Goal: Communication & Community: Answer question/provide support

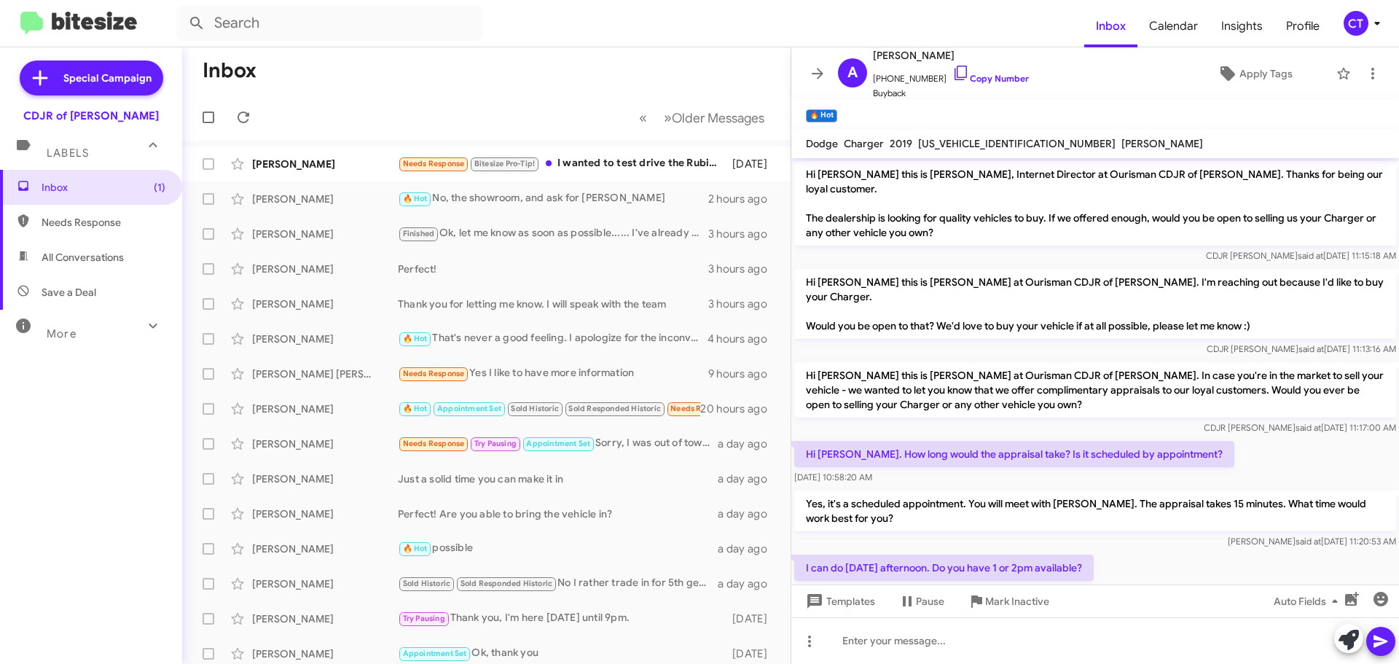
scroll to position [169, 0]
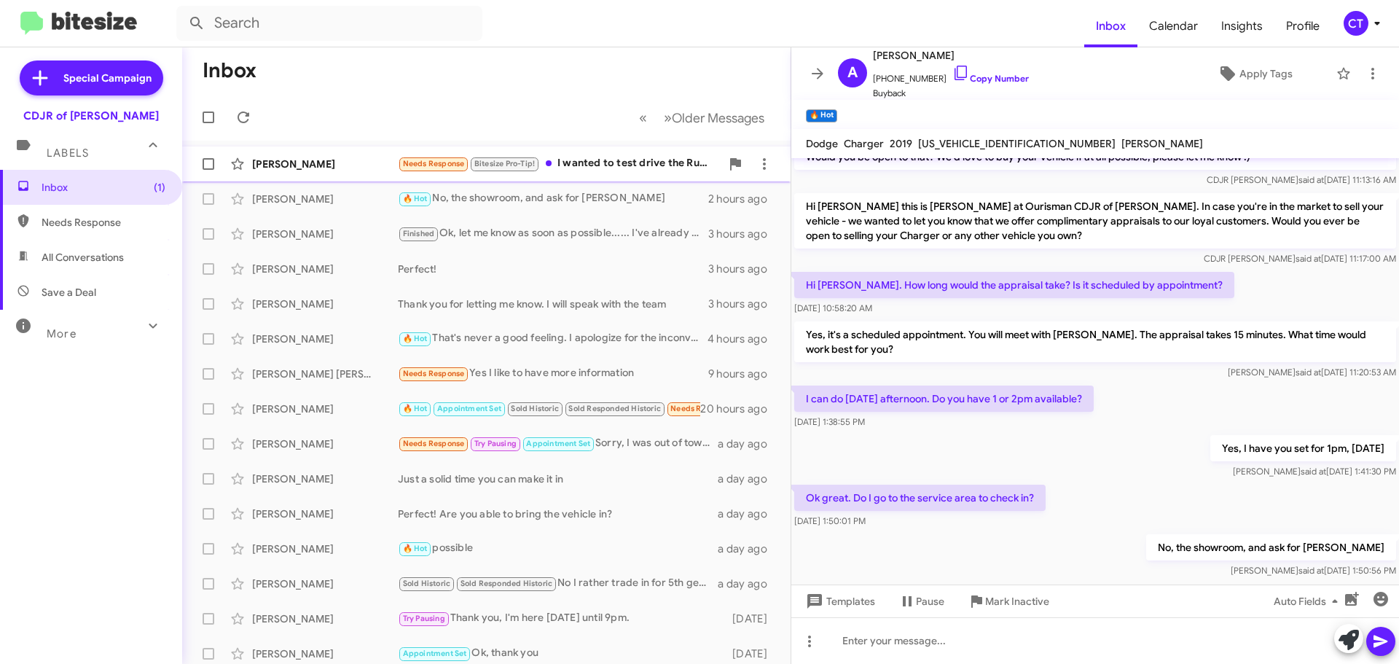
click at [601, 173] on div "Anthony Murphy Needs Response Bitesize Pro-Tip! I wanted to test drive the Rubi…" at bounding box center [486, 163] width 585 height 29
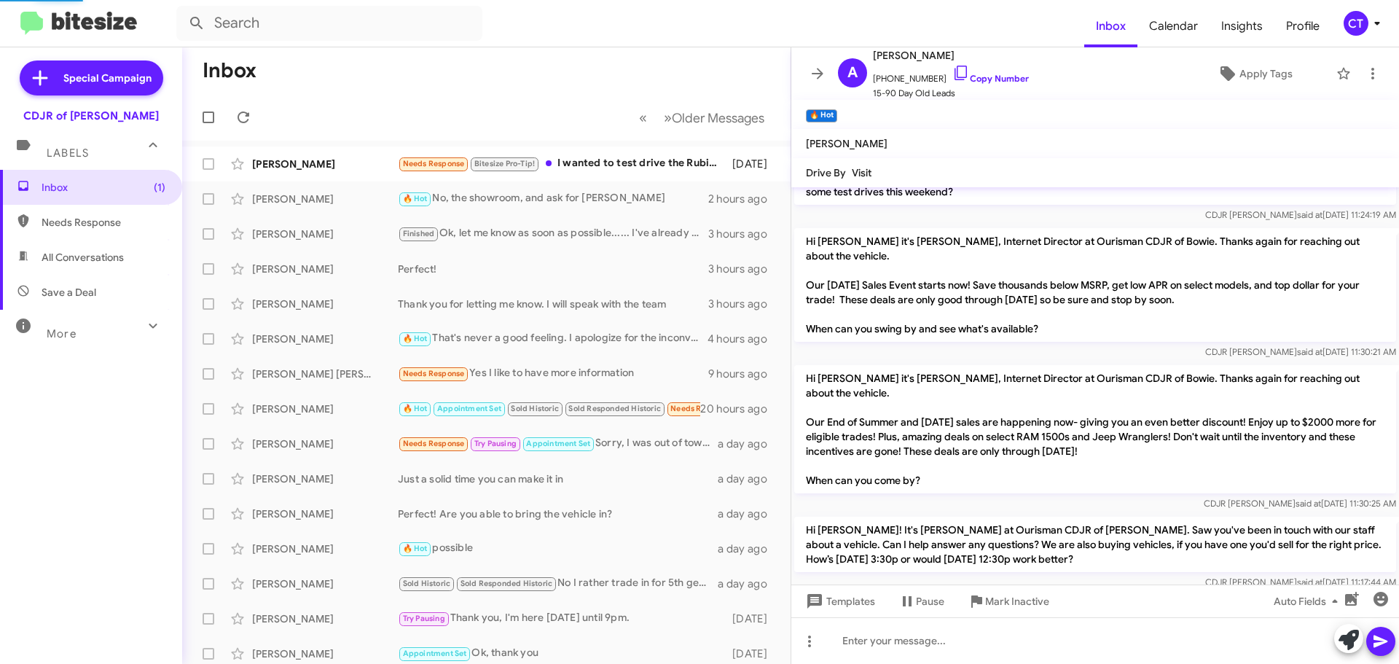
scroll to position [283, 0]
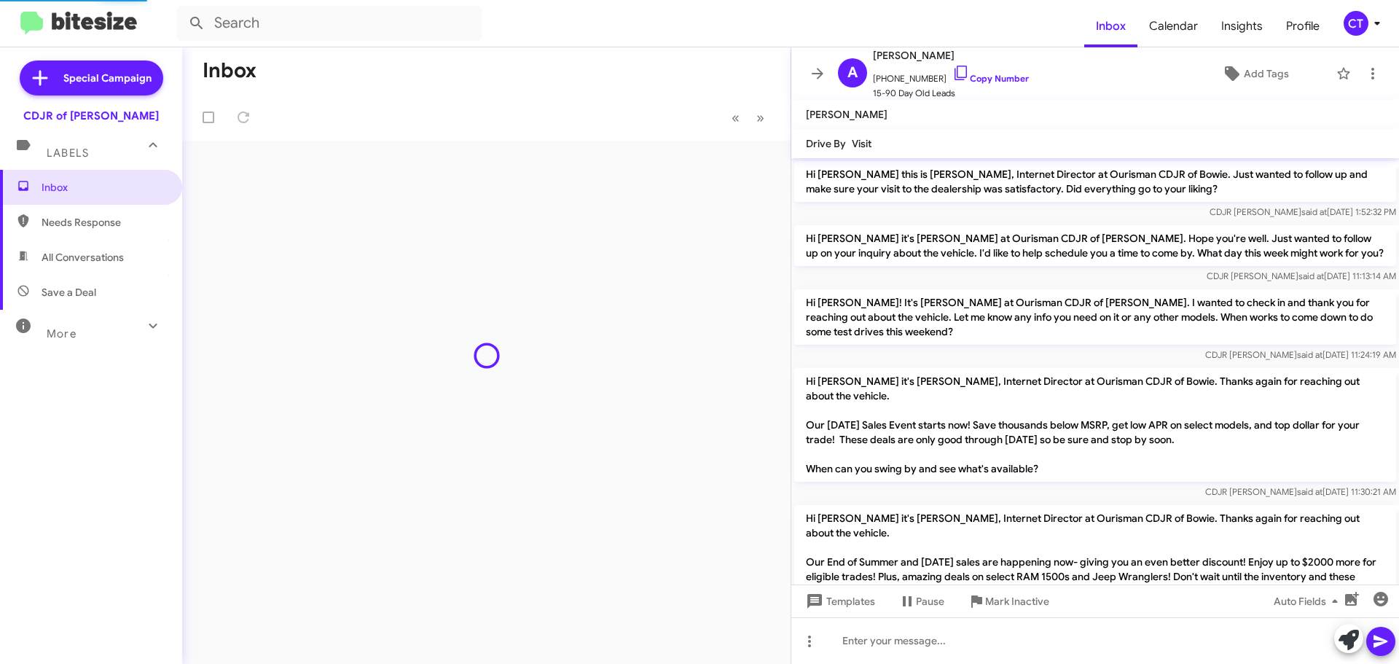
scroll to position [253, 0]
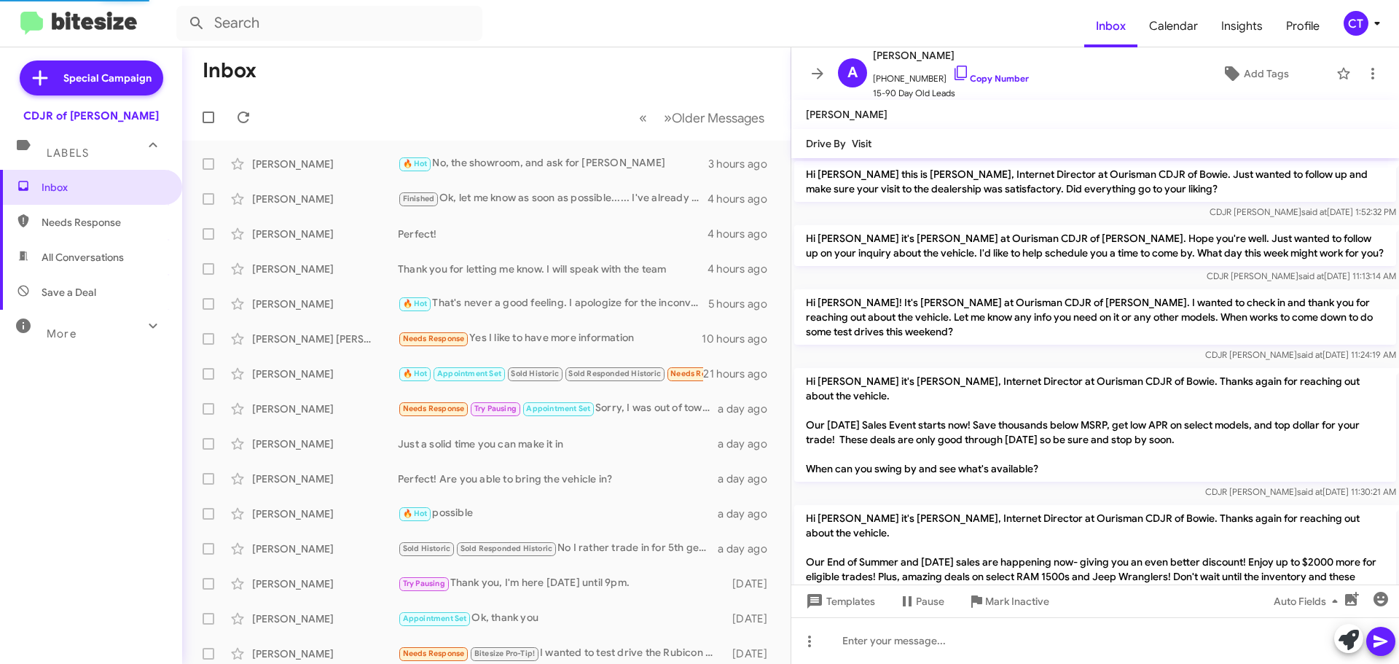
scroll to position [195, 0]
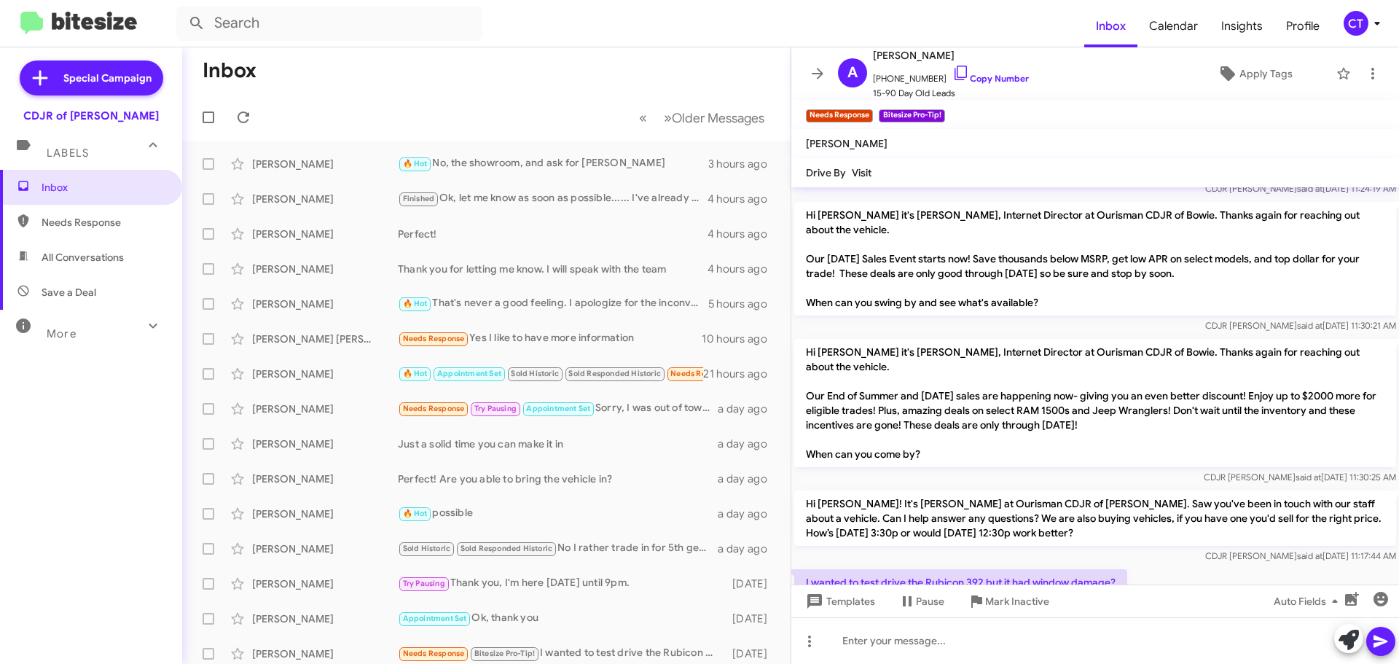
click at [1360, 18] on div "CT" at bounding box center [1355, 23] width 25 height 25
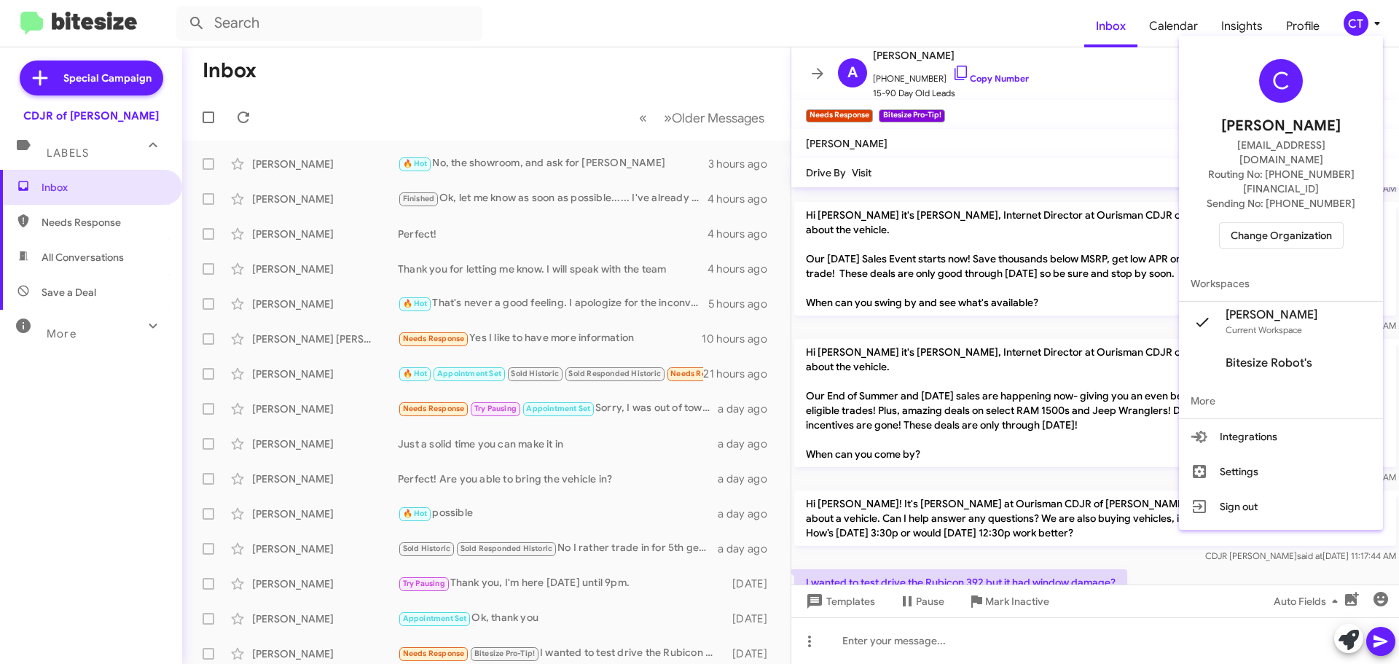
click at [1274, 223] on span "Change Organization" at bounding box center [1280, 235] width 101 height 25
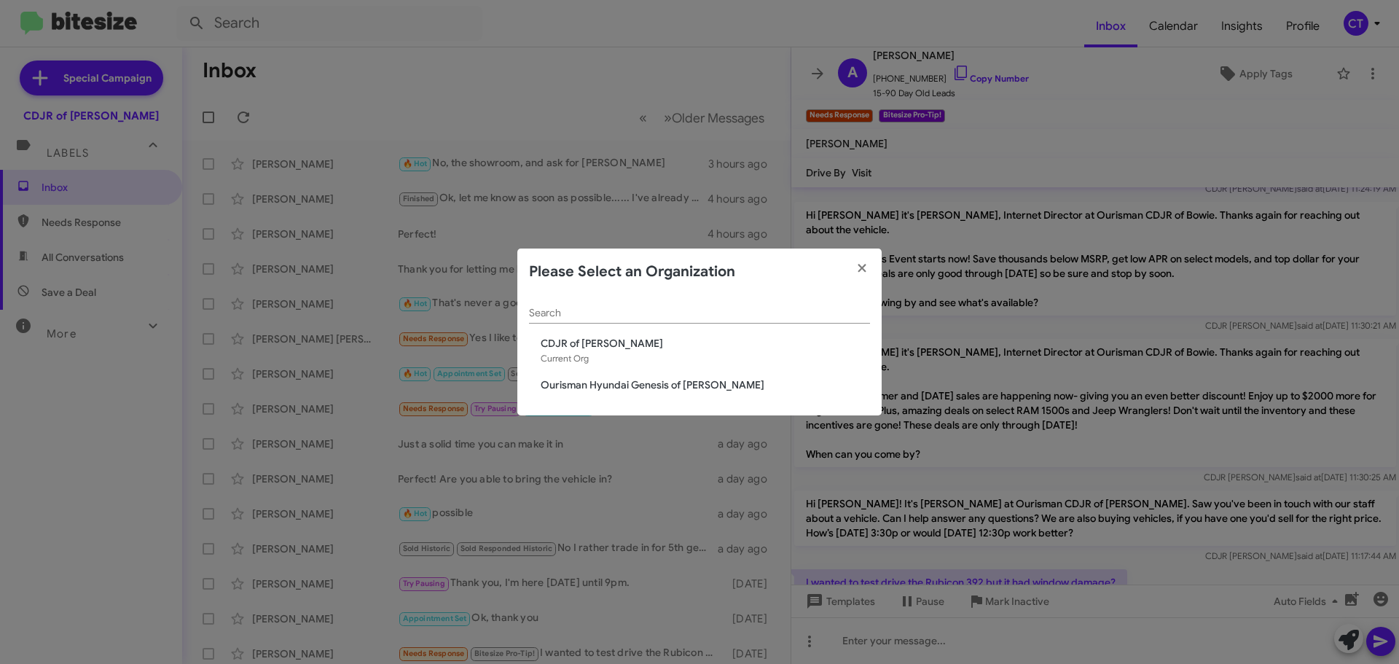
click at [689, 386] on span "Ourisman Hyundai Genesis of [PERSON_NAME]" at bounding box center [705, 384] width 329 height 15
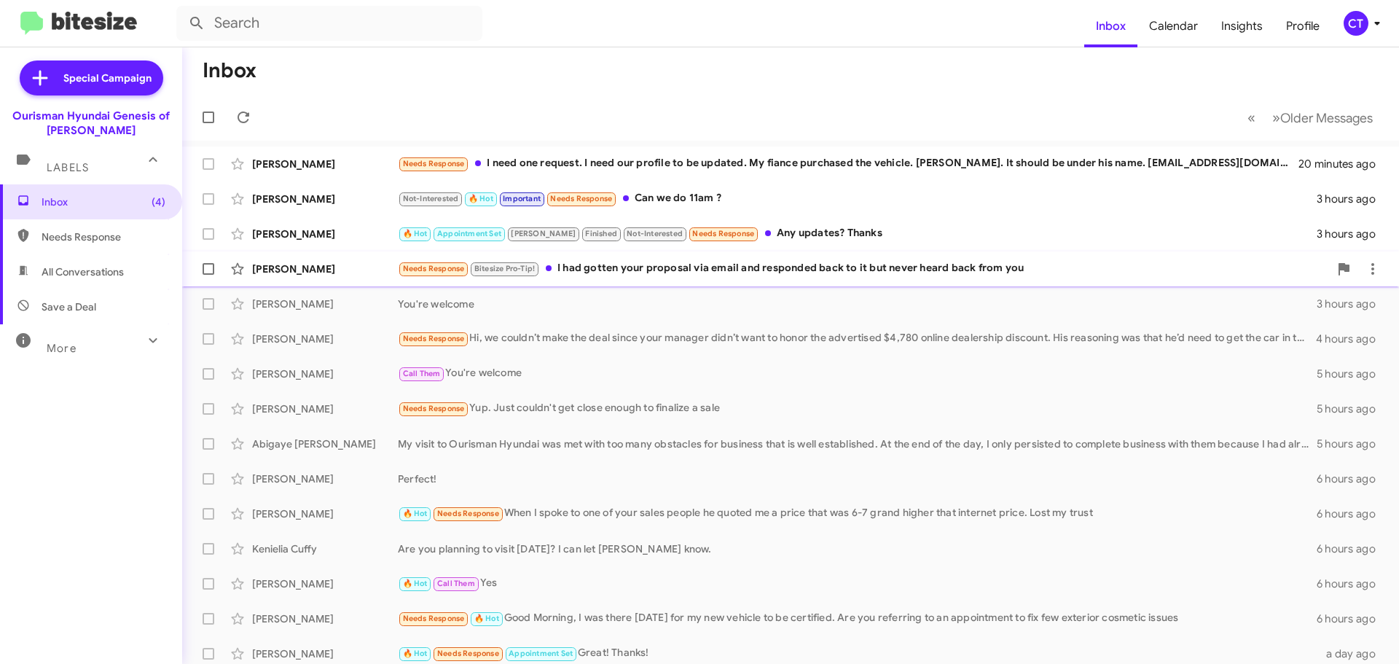
click at [633, 278] on div "[PERSON_NAME] Needs Response Bitesize Pro-Tip! I had gotten your proposal via e…" at bounding box center [790, 268] width 1193 height 29
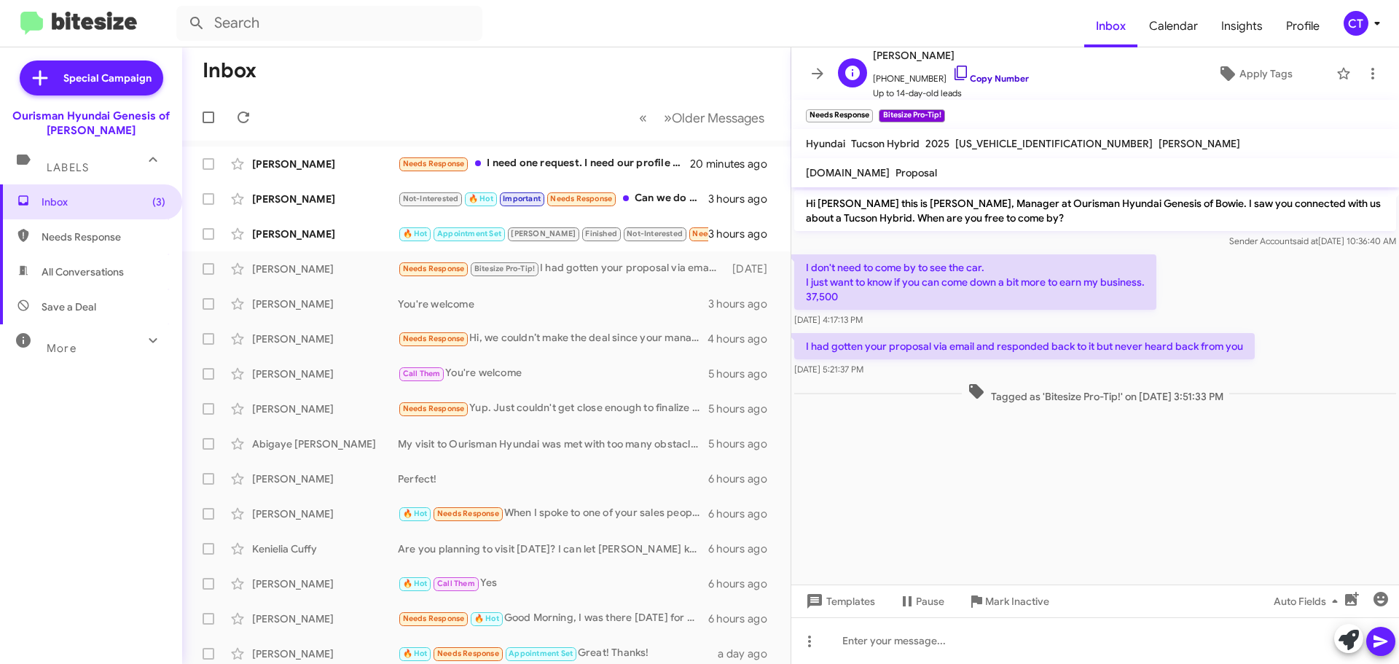
click at [952, 74] on icon at bounding box center [960, 72] width 17 height 17
click at [1364, 71] on icon at bounding box center [1372, 73] width 17 height 17
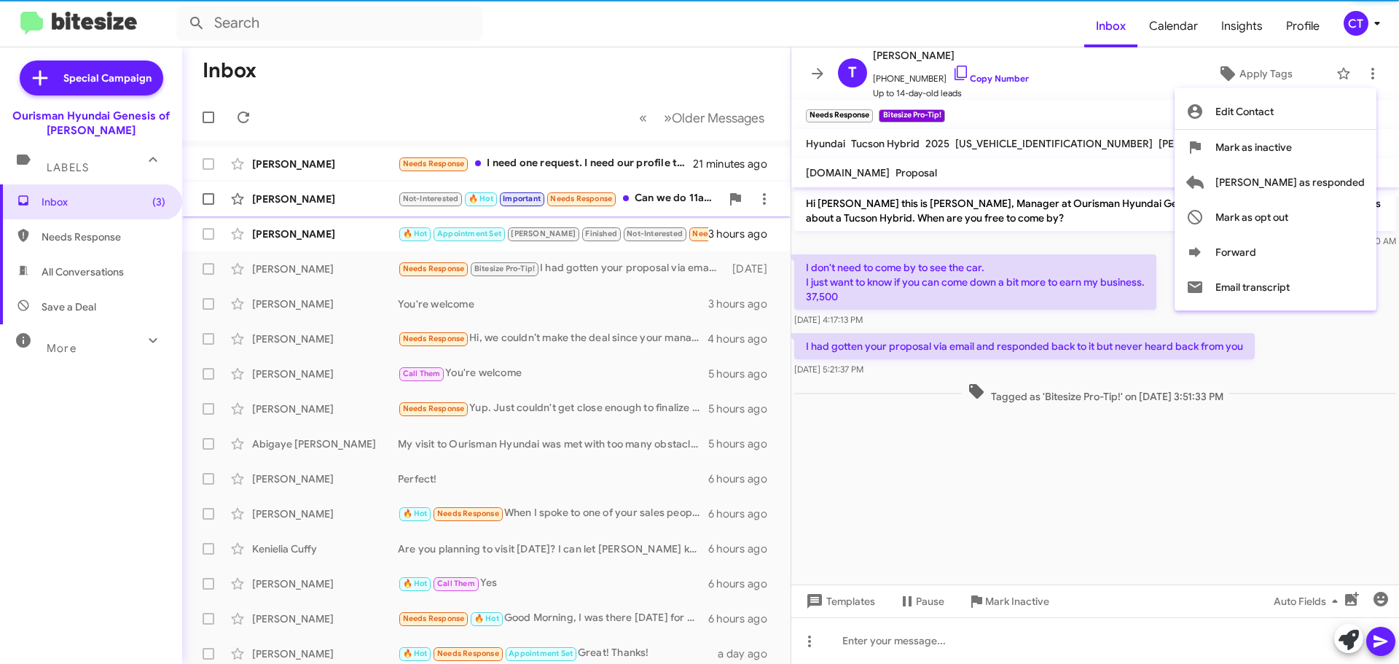
click at [1297, 182] on span "[PERSON_NAME] as responded" at bounding box center [1289, 182] width 149 height 35
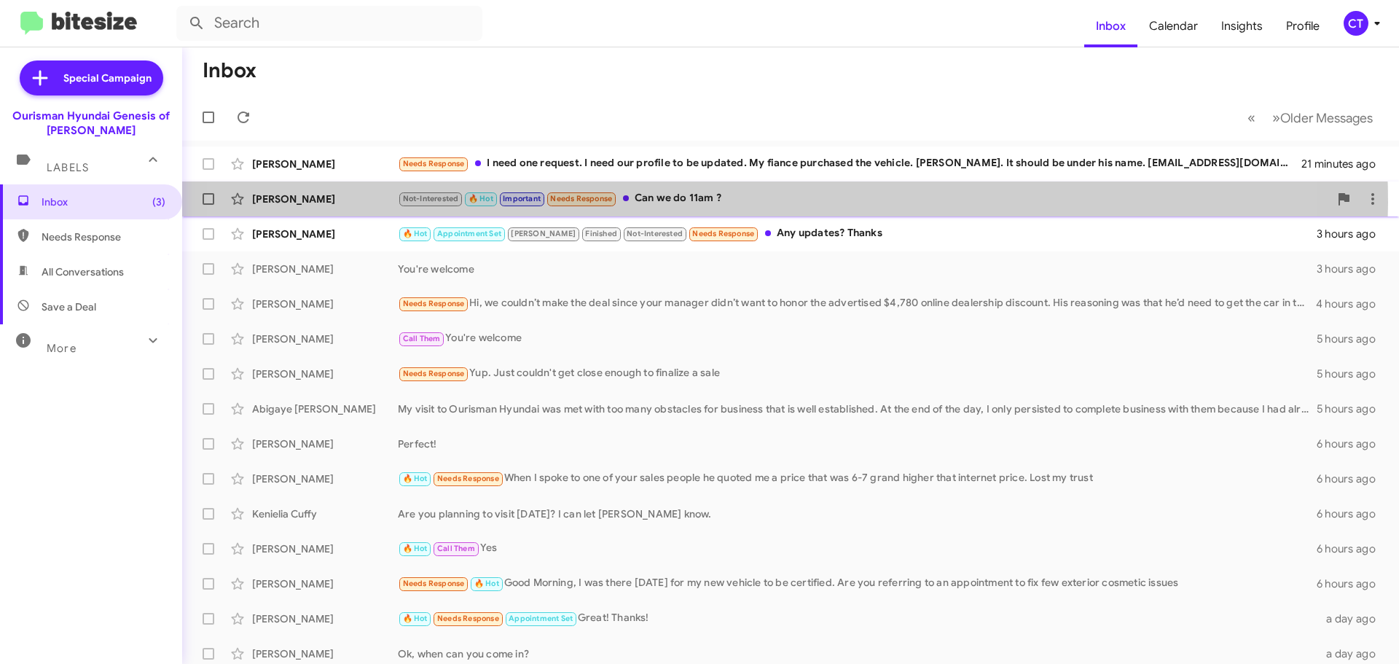
click at [704, 203] on div "Not-Interested 🔥 Hot Important Needs Response Can we do 11am ?" at bounding box center [863, 198] width 931 height 17
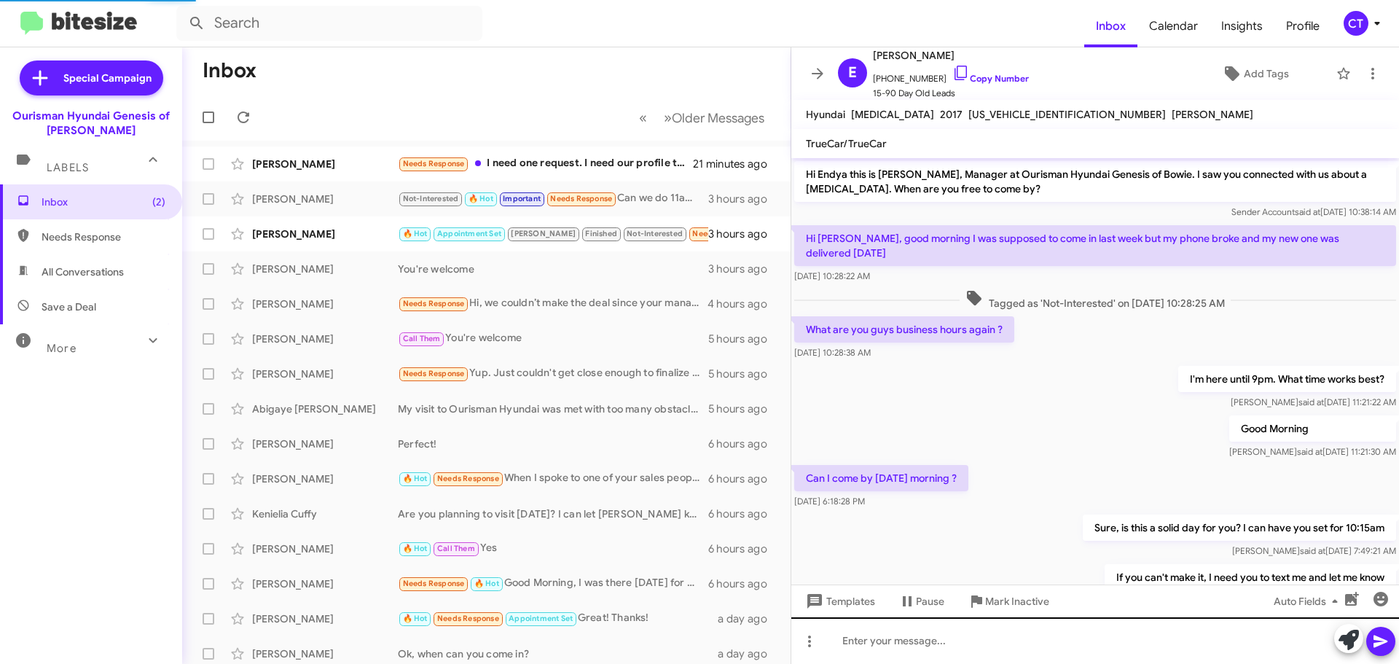
scroll to position [98, 0]
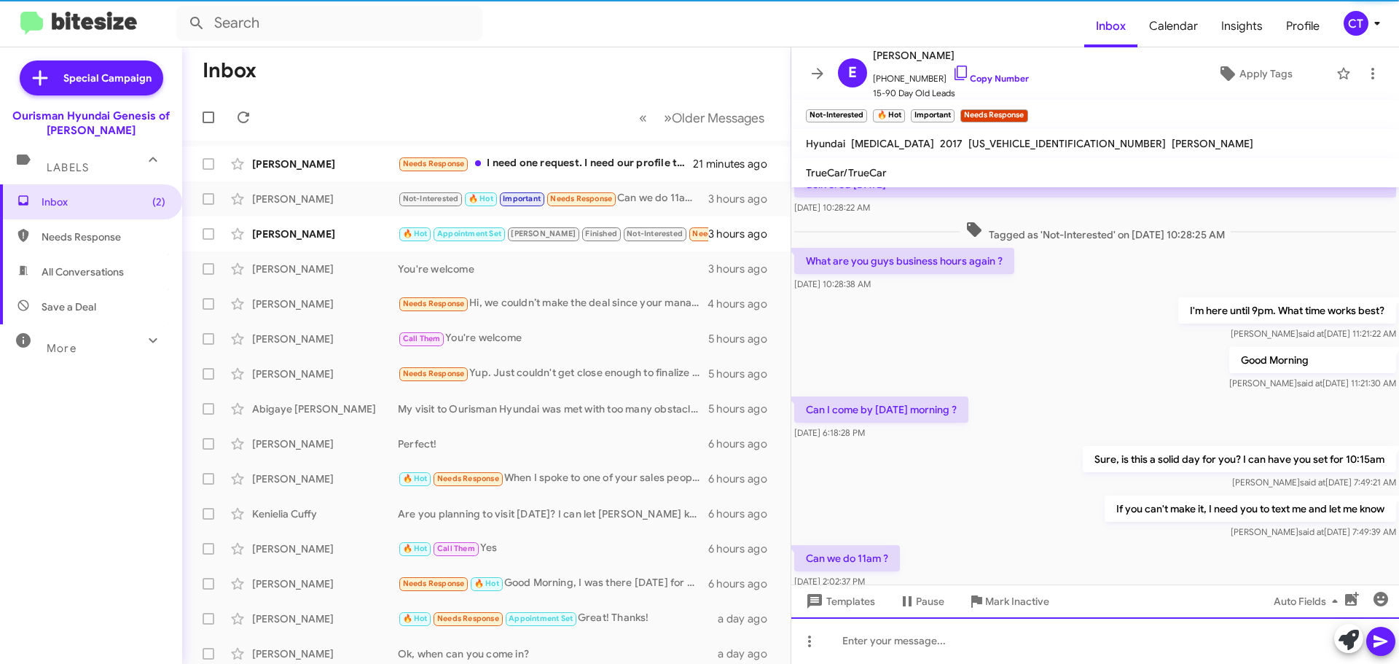
click at [926, 656] on div at bounding box center [1095, 640] width 608 height 47
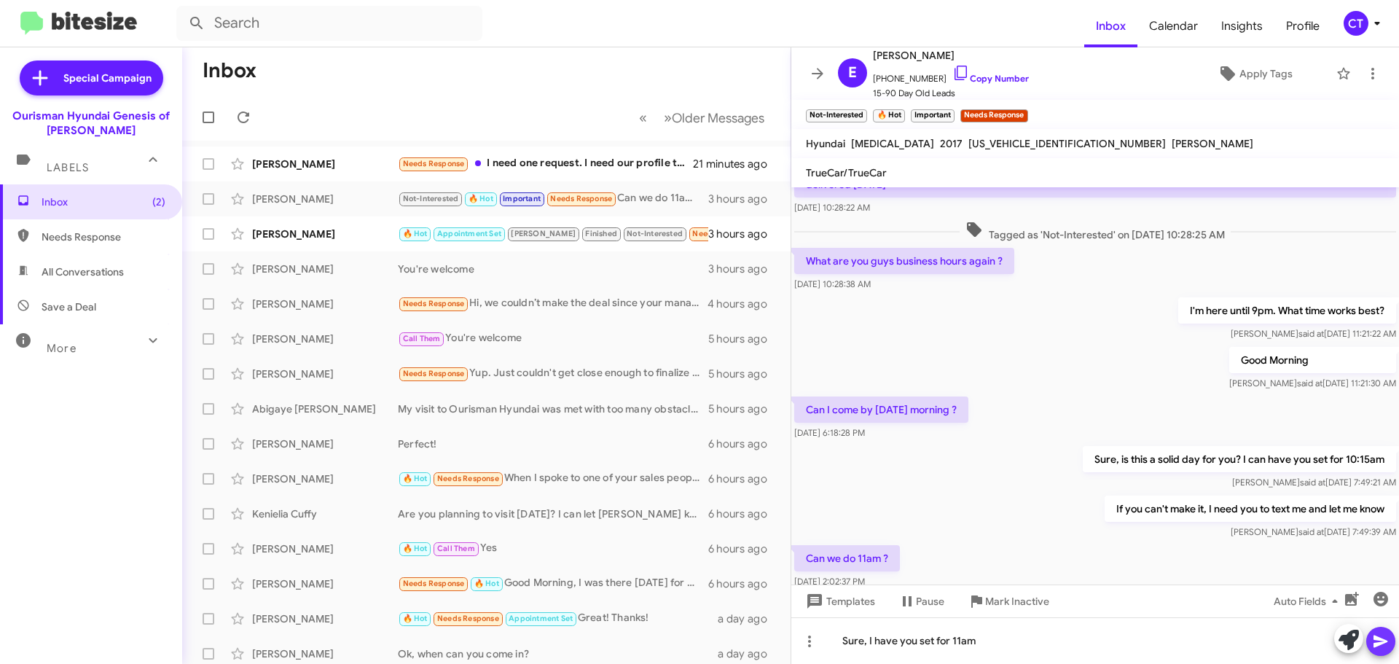
click at [1376, 648] on icon at bounding box center [1380, 640] width 17 height 17
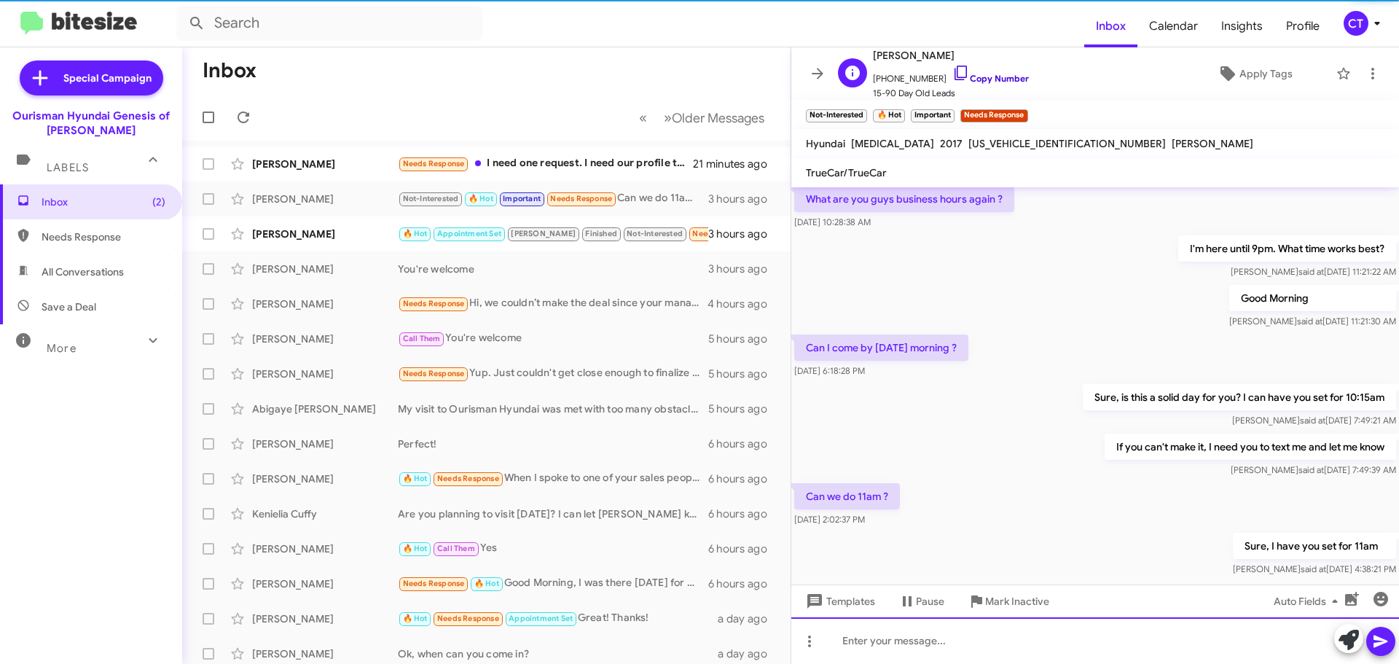
scroll to position [180, 0]
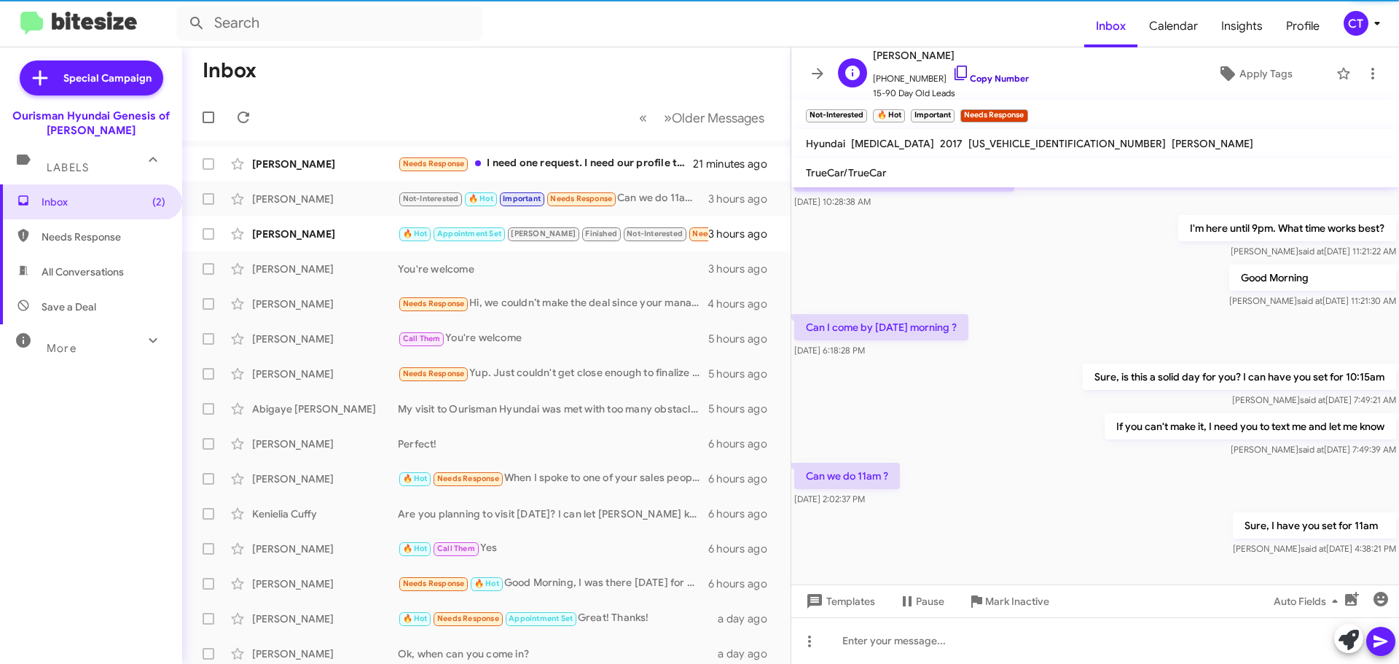
click at [952, 71] on icon at bounding box center [960, 72] width 17 height 17
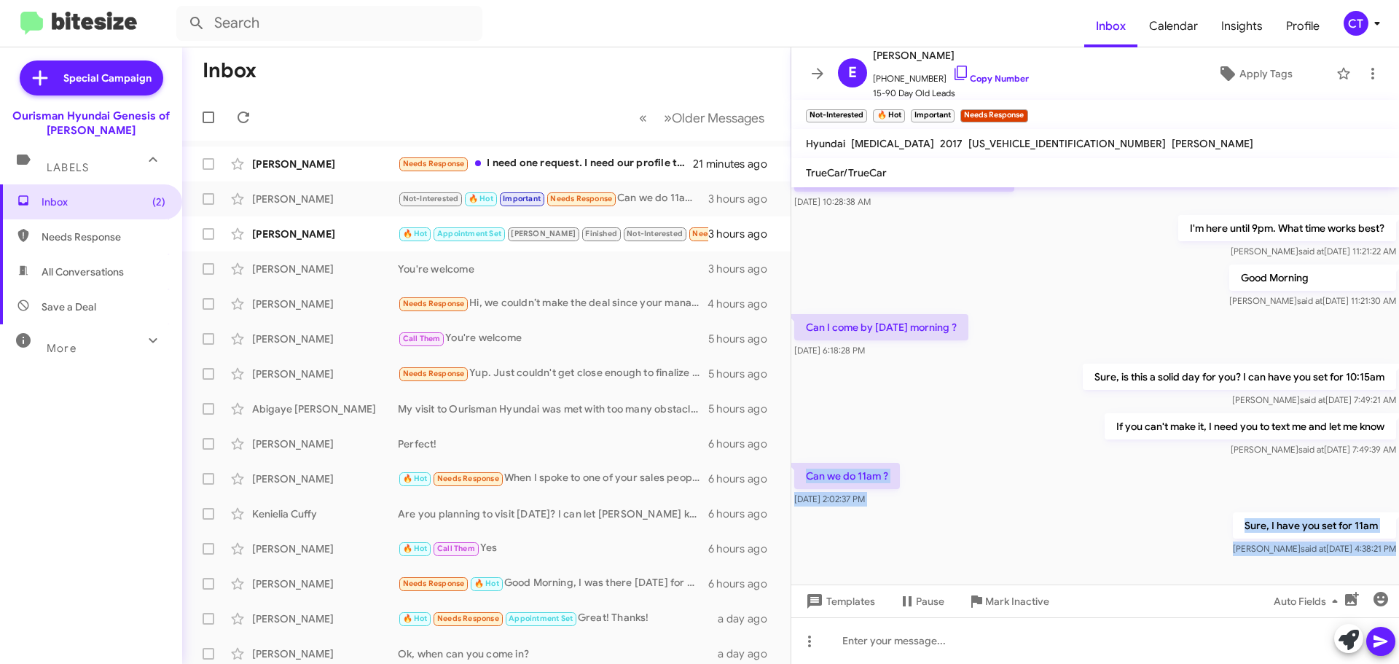
drag, startPoint x: 801, startPoint y: 449, endPoint x: 1398, endPoint y: 567, distance: 608.0
click at [1398, 567] on cdk-virtual-scroll-viewport "Hi Endya this is [PERSON_NAME], Manager at Ourisman Hyundai Genesis of Bowie. I…" at bounding box center [1095, 385] width 608 height 397
copy div "Can we do 11am ? [DATE] 2:02:37 PM Sure, I have you set for 11am [PERSON_NAME] …"
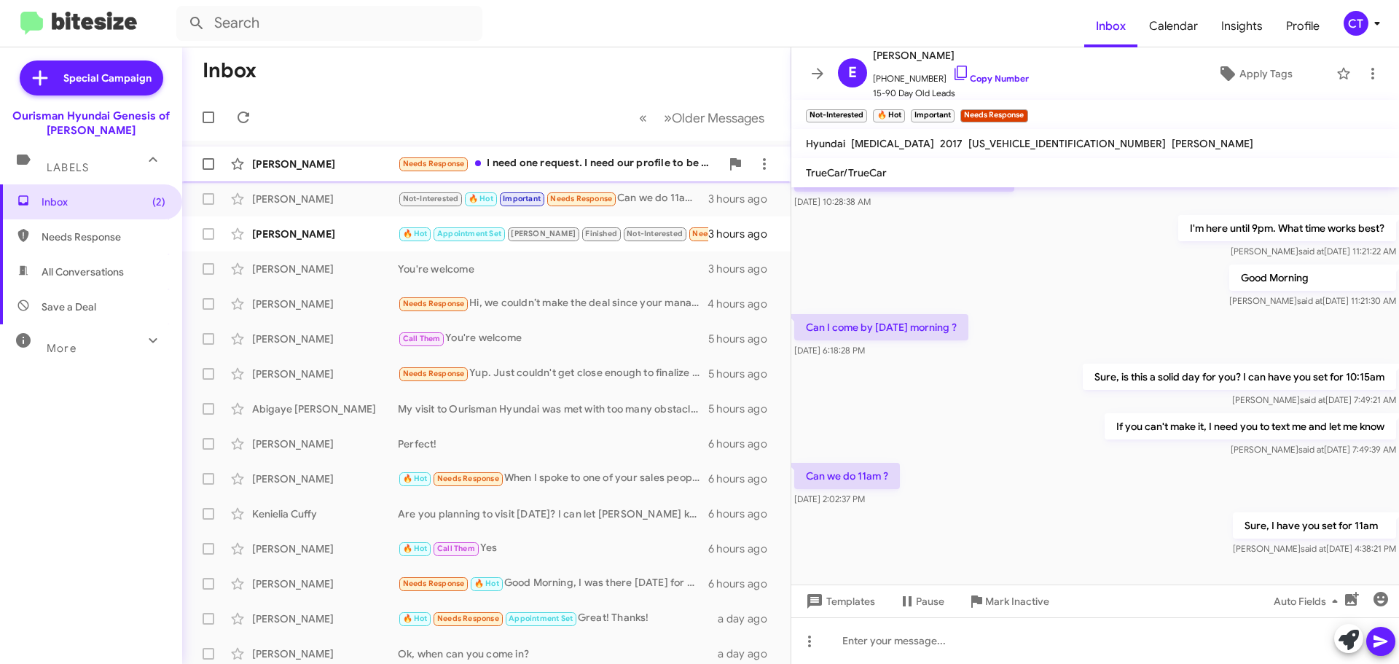
click at [563, 160] on div "Needs Response I need one request. I need our profile to be updated. My fiance …" at bounding box center [559, 163] width 323 height 17
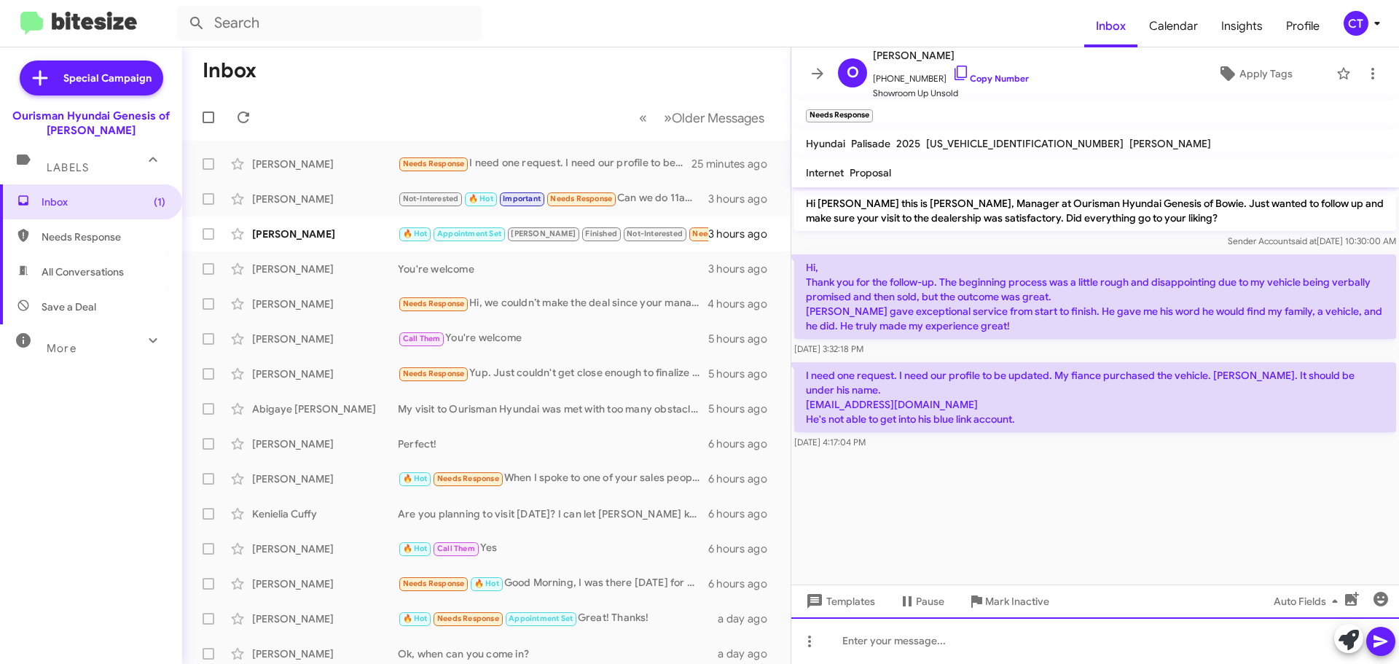
click at [871, 626] on div at bounding box center [1095, 640] width 608 height 47
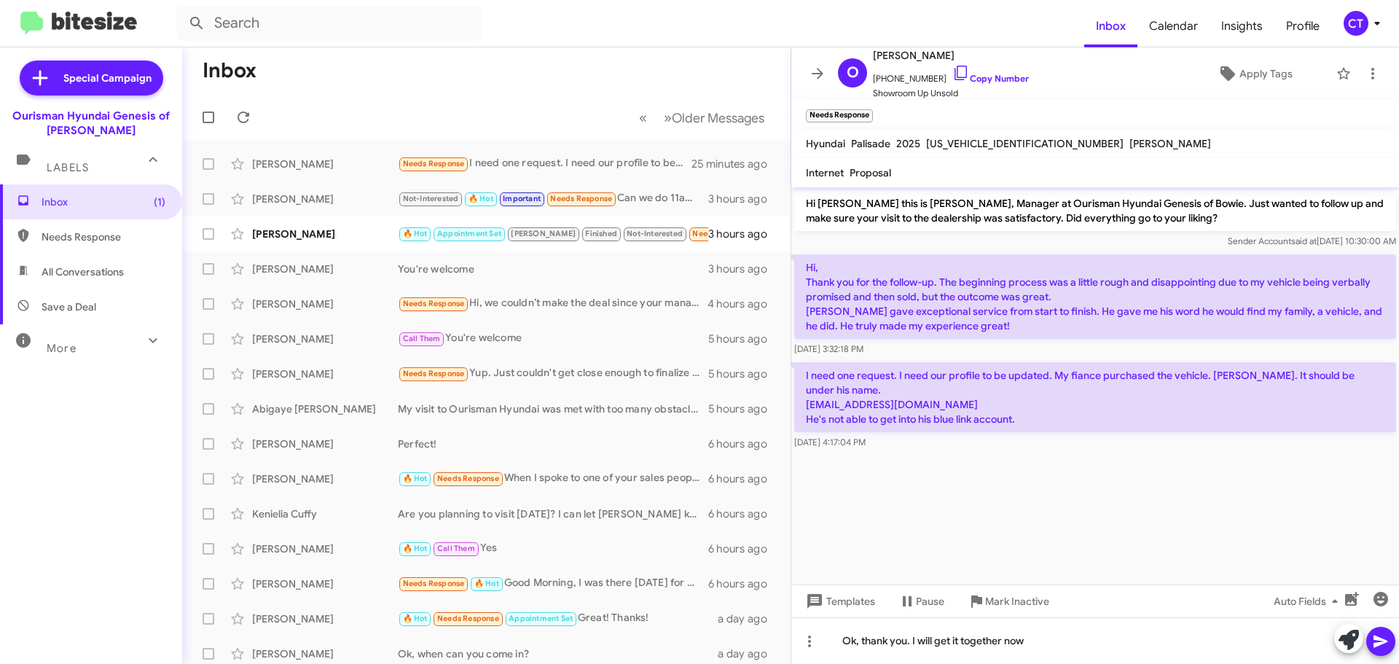
drag, startPoint x: 1372, startPoint y: 640, endPoint x: 1349, endPoint y: 628, distance: 26.4
click at [1371, 640] on button at bounding box center [1380, 640] width 29 height 29
click at [952, 75] on icon at bounding box center [960, 72] width 17 height 17
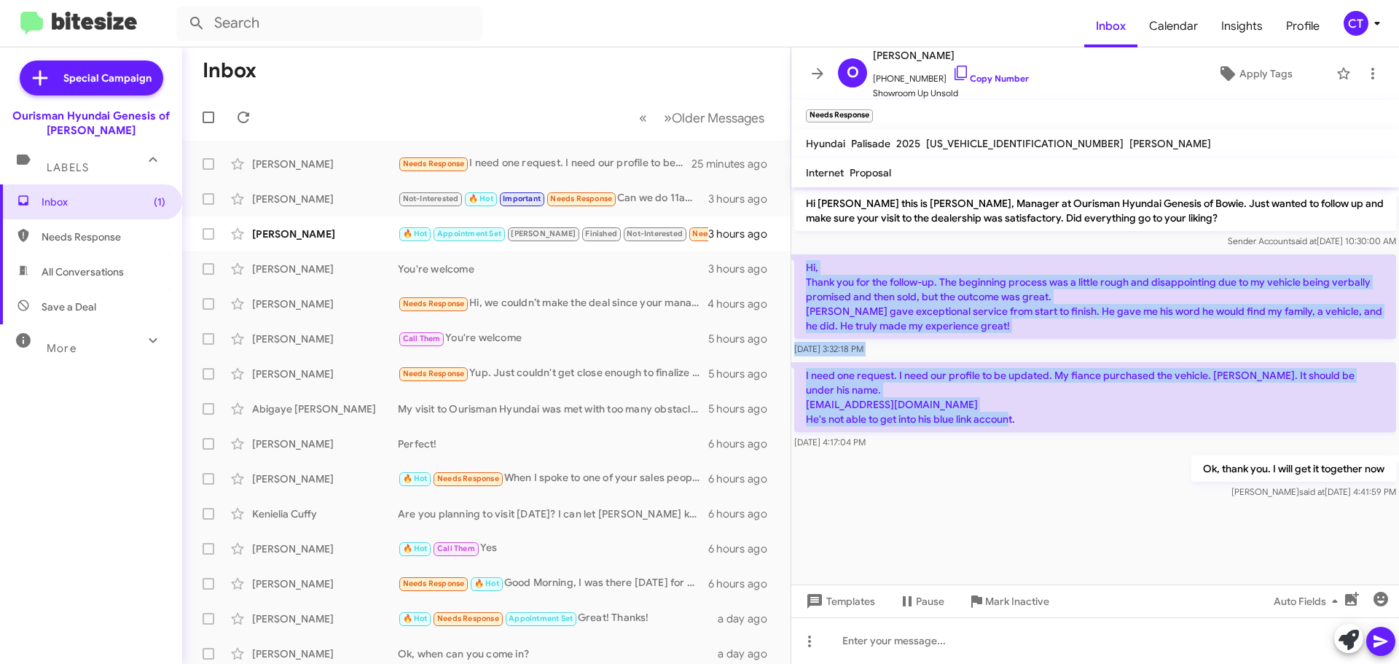
drag, startPoint x: 802, startPoint y: 266, endPoint x: 1037, endPoint y: 431, distance: 287.6
click at [1037, 431] on div "Hi [PERSON_NAME] this is [PERSON_NAME], Manager at Ourisman Hyundai Genesis of …" at bounding box center [1095, 344] width 608 height 315
copy div "Hi, Thank you for the follow-up. The beginning process was a little rough and d…"
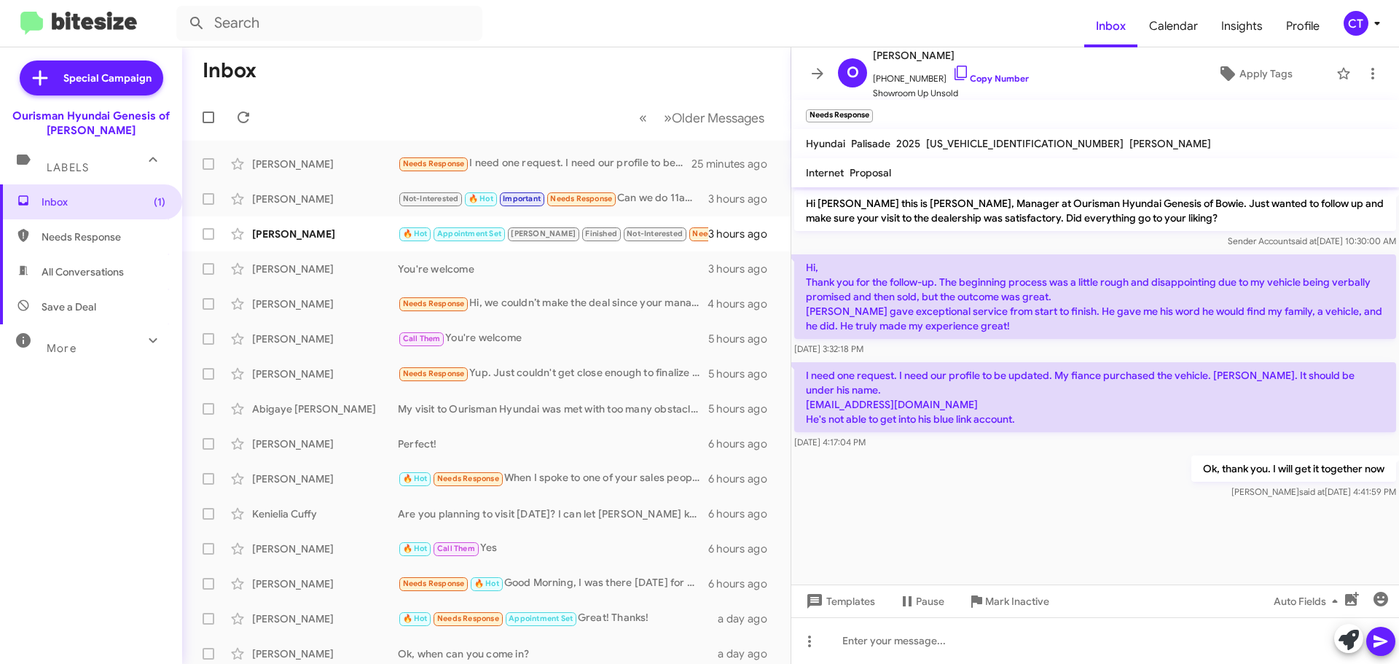
click at [1017, 549] on cdk-virtual-scroll-viewport "Hi [PERSON_NAME] this is [PERSON_NAME], Manager at Ourisman Hyundai Genesis of …" at bounding box center [1095, 385] width 608 height 397
drag, startPoint x: 950, startPoint y: 404, endPoint x: 807, endPoint y: 408, distance: 142.8
click at [807, 408] on p "I need one request. I need our profile to be updated. My fiance purchased the v…" at bounding box center [1095, 397] width 602 height 70
copy p "[EMAIL_ADDRESS][DOMAIN_NAME]"
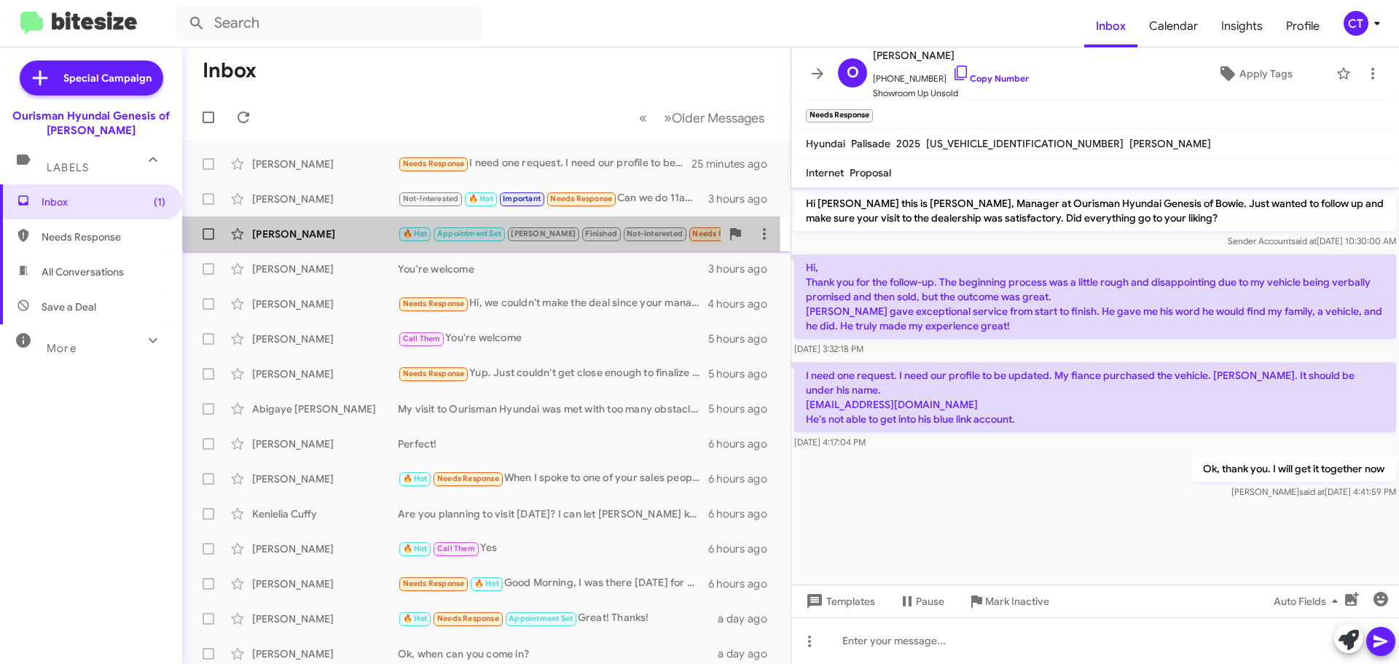
click at [329, 238] on div "[PERSON_NAME]" at bounding box center [325, 234] width 146 height 15
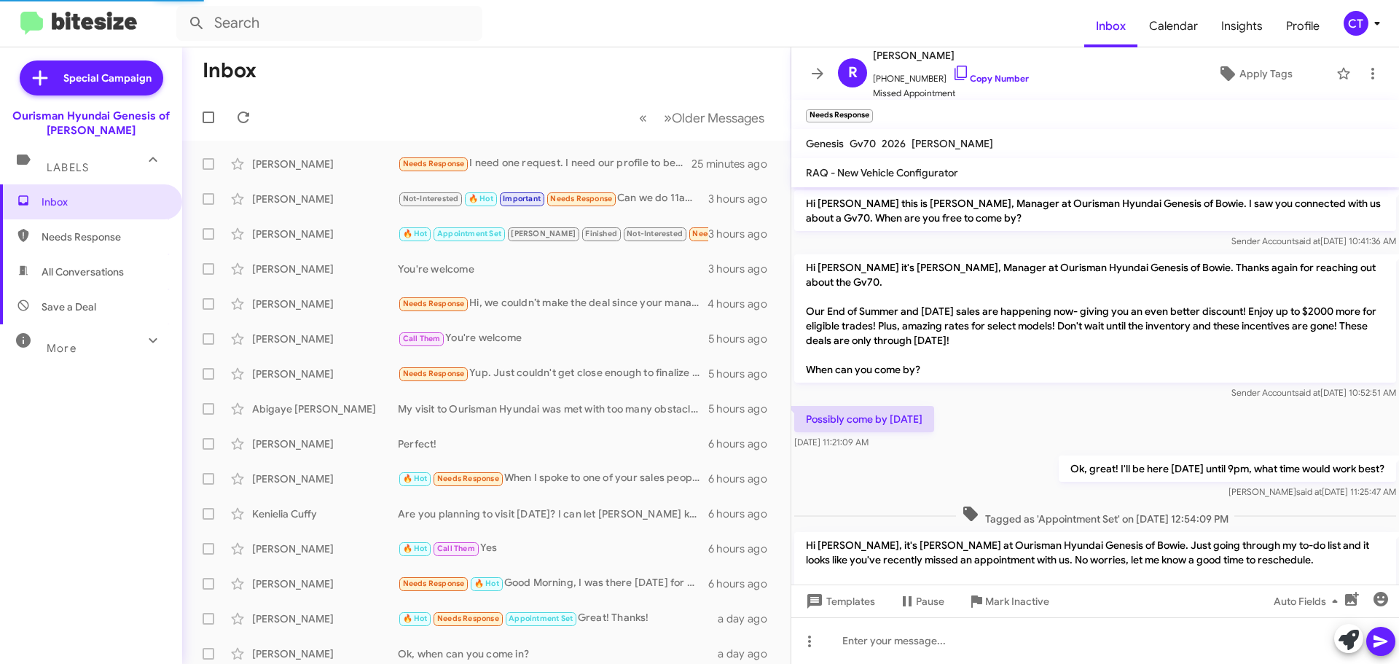
scroll to position [311, 0]
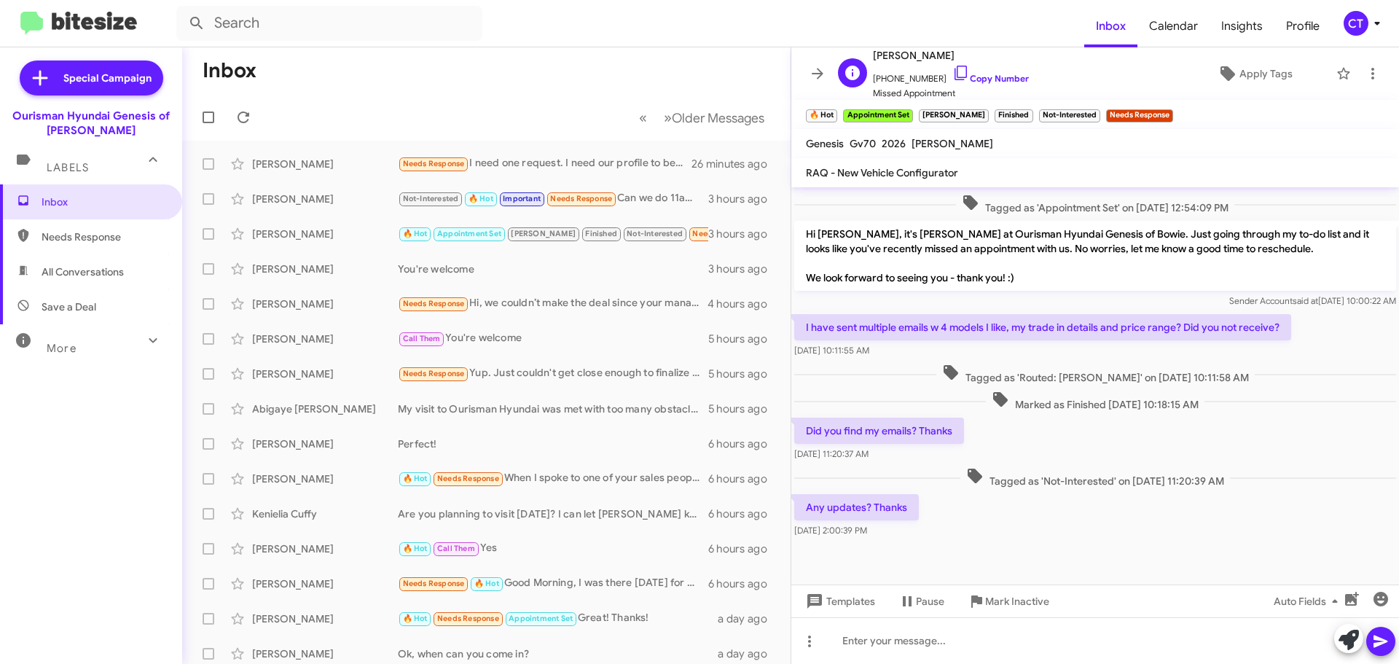
drag, startPoint x: 946, startPoint y: 69, endPoint x: 846, endPoint y: 68, distance: 100.5
click at [952, 70] on icon at bounding box center [960, 72] width 17 height 17
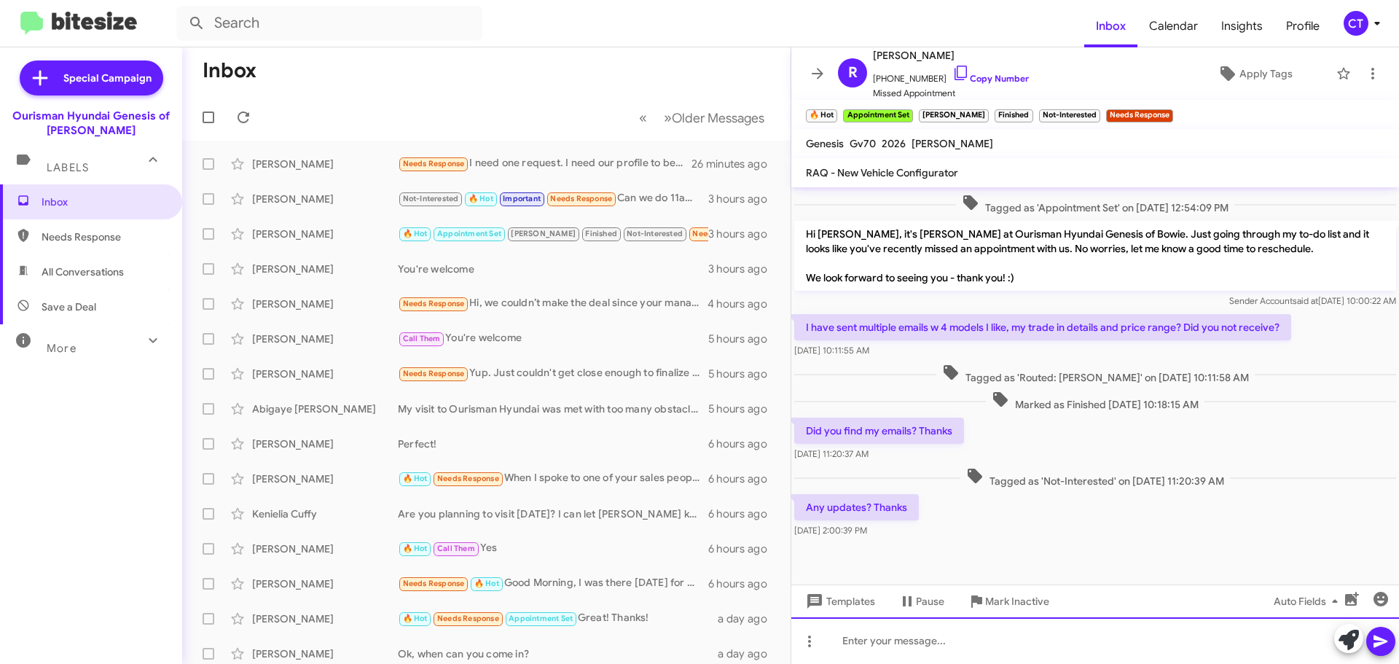
click at [964, 635] on div at bounding box center [1095, 640] width 608 height 47
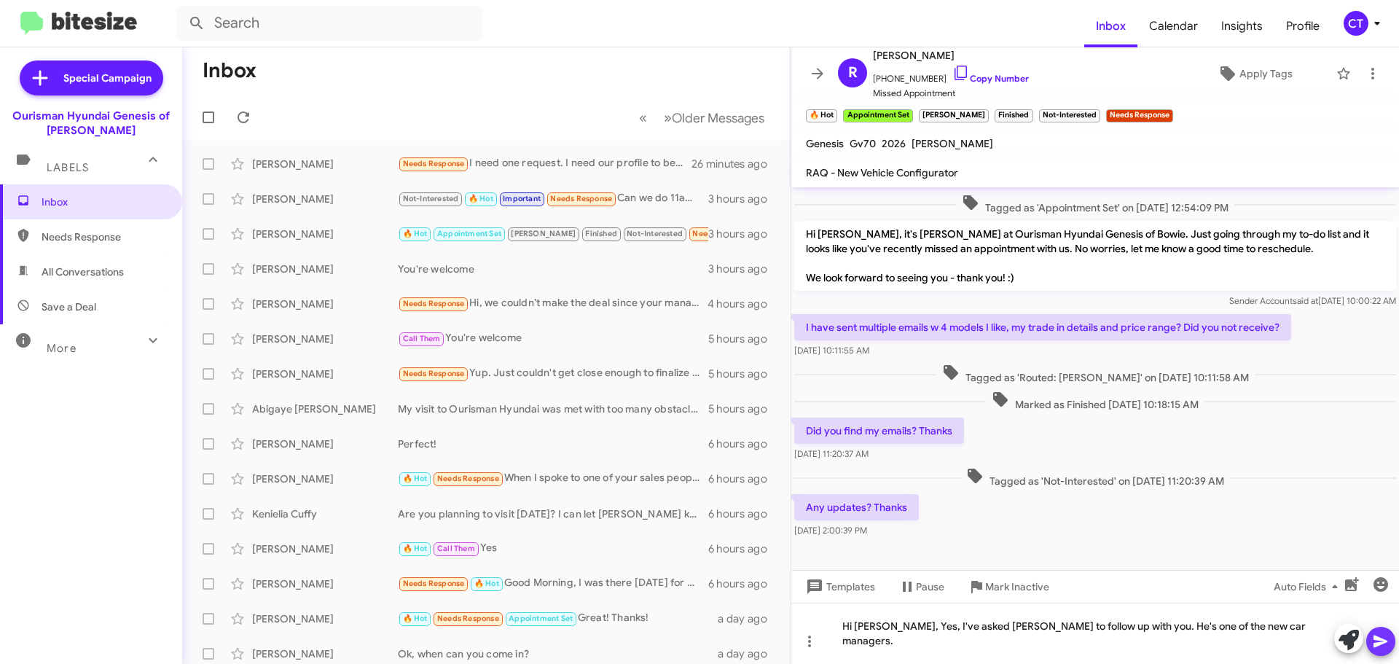
click at [1380, 654] on span at bounding box center [1380, 640] width 17 height 29
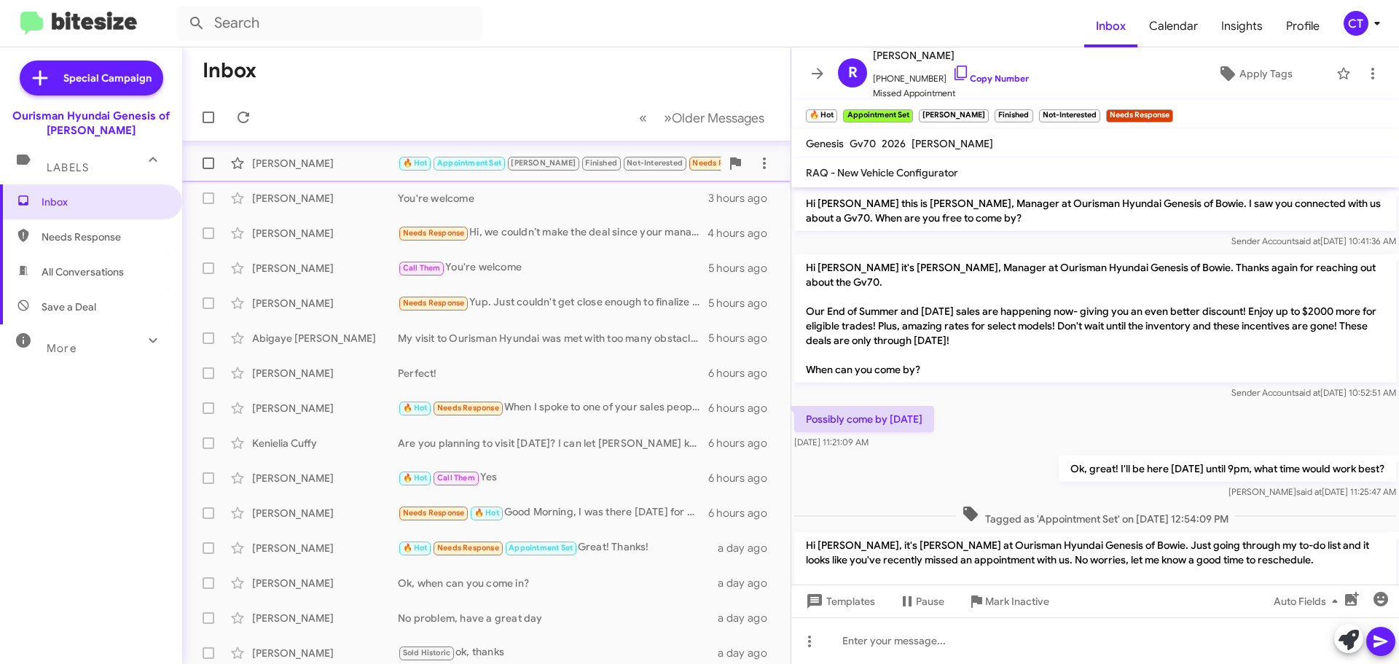
scroll to position [147, 0]
